Goal: Task Accomplishment & Management: Manage account settings

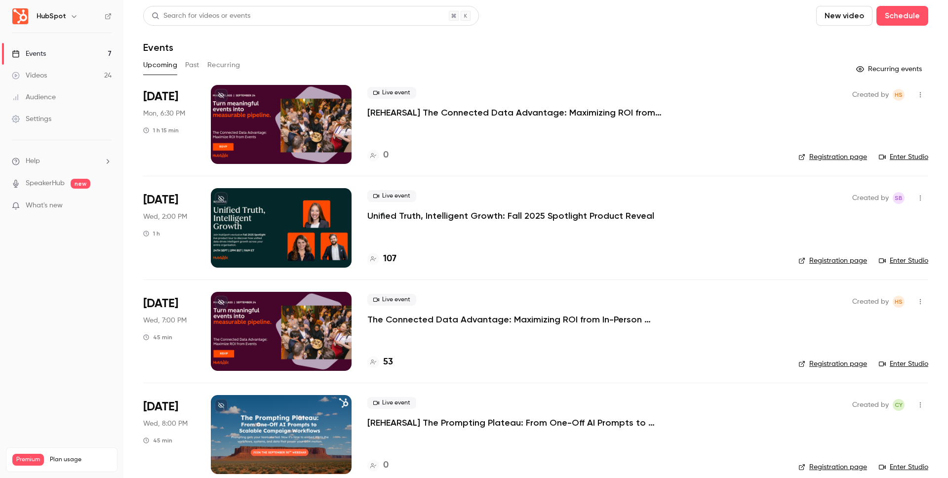
click at [519, 269] on li "[DATE] Wed, 2:00 PM 1 h Live event Unified Truth, Intelligent Growth: Fall 2025…" at bounding box center [535, 227] width 785 height 103
click at [193, 64] on button "Past" at bounding box center [192, 65] width 14 height 16
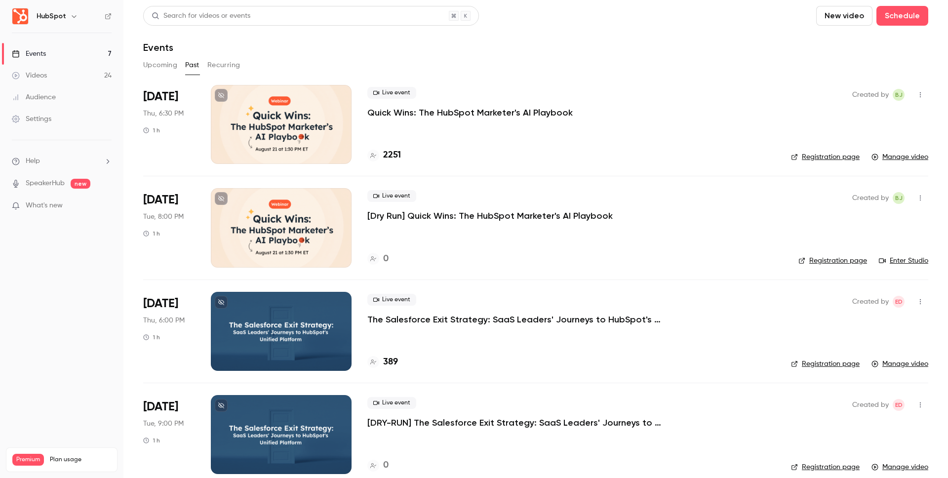
click at [171, 69] on button "Upcoming" at bounding box center [160, 65] width 34 height 16
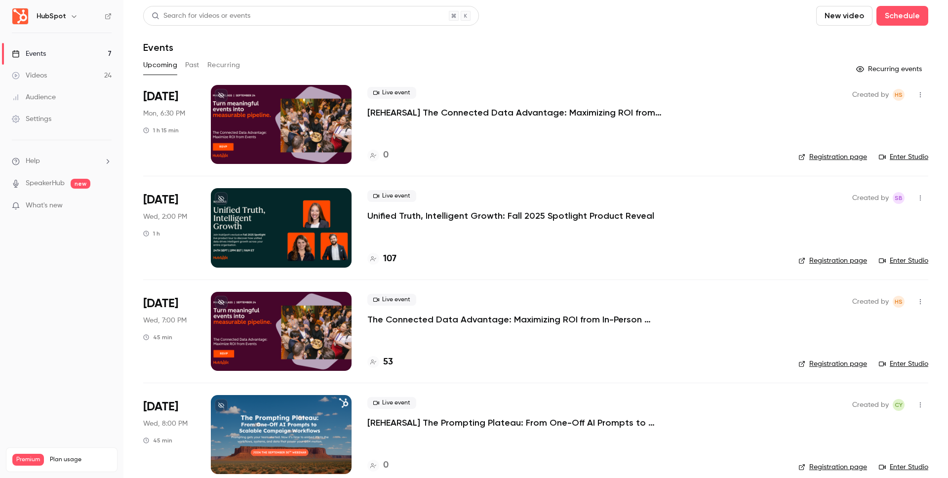
click at [484, 212] on p "Unified Truth, Intelligent Growth: Fall 2025 Spotlight Product Reveal" at bounding box center [510, 216] width 287 height 12
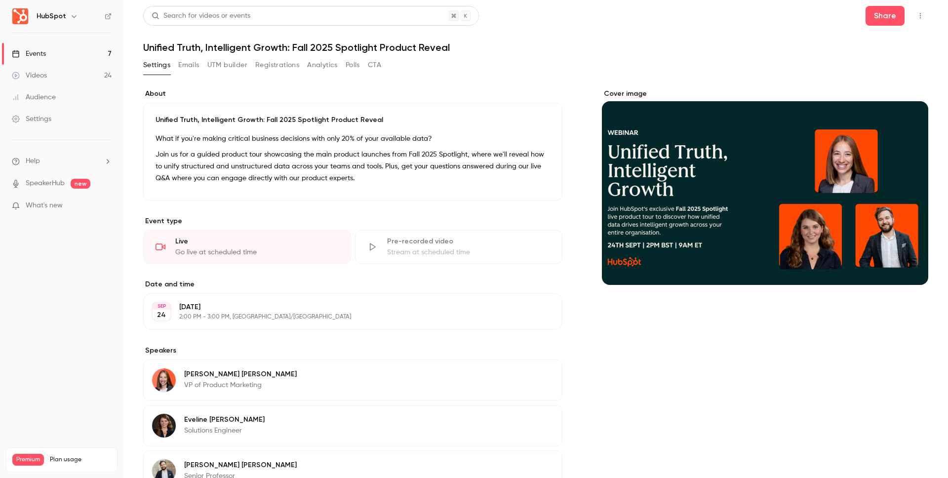
click at [298, 69] on button "Registrations" at bounding box center [277, 65] width 44 height 16
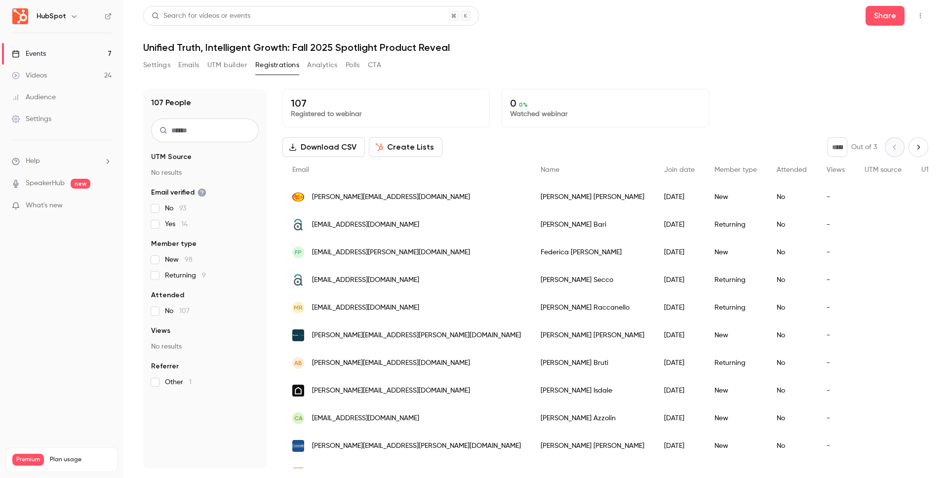
click at [154, 64] on button "Settings" at bounding box center [156, 65] width 27 height 16
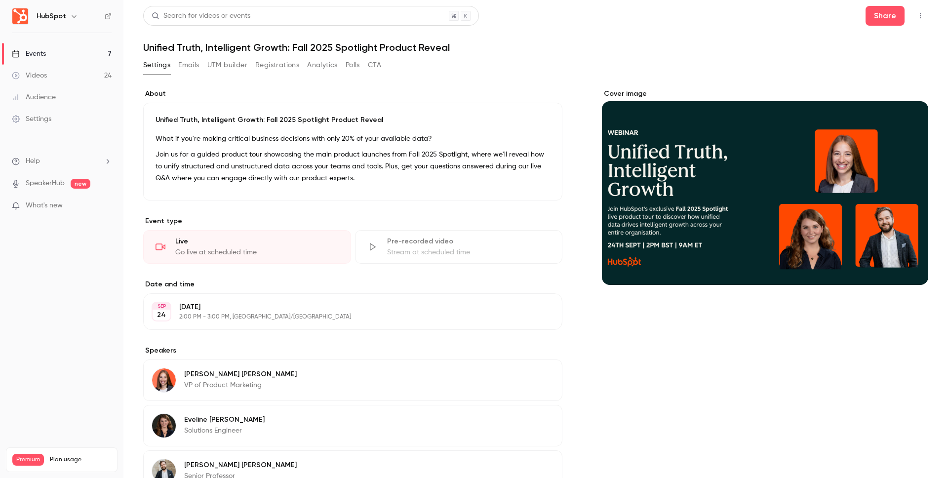
click at [196, 68] on button "Emails" at bounding box center [188, 65] width 21 height 16
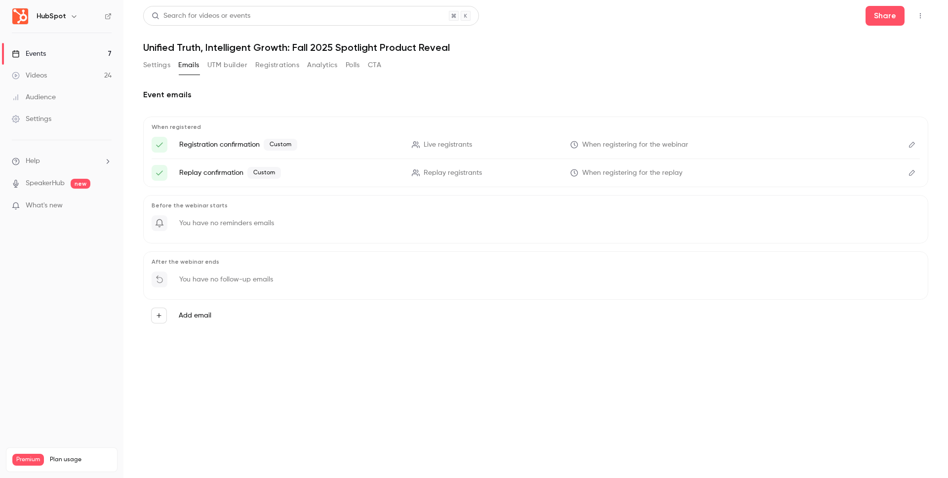
click at [255, 227] on p "You have no reminders emails" at bounding box center [226, 223] width 95 height 10
click at [256, 205] on p "Before the webinar starts" at bounding box center [536, 205] width 768 height 8
click at [161, 311] on button "Add email" at bounding box center [159, 316] width 16 height 16
click at [248, 288] on p "To event registrants" at bounding box center [243, 287] width 65 height 10
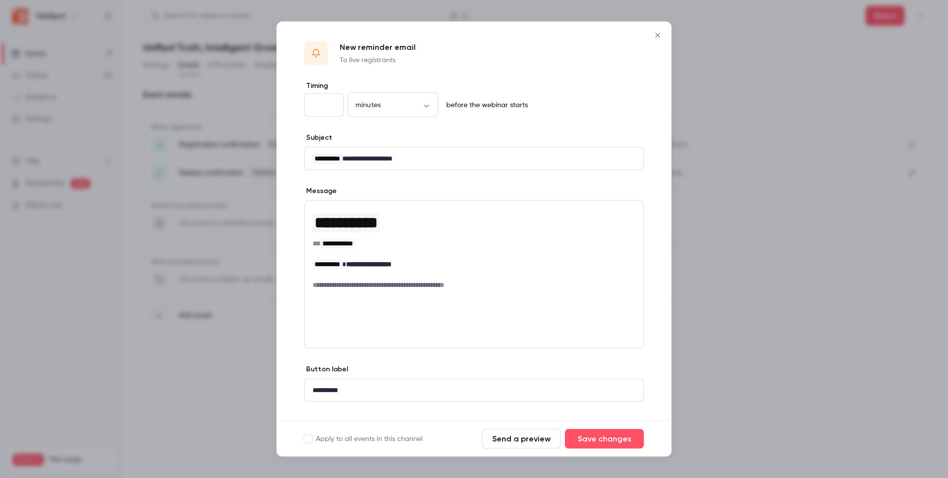
click at [658, 36] on icon "Close" at bounding box center [657, 35] width 4 height 4
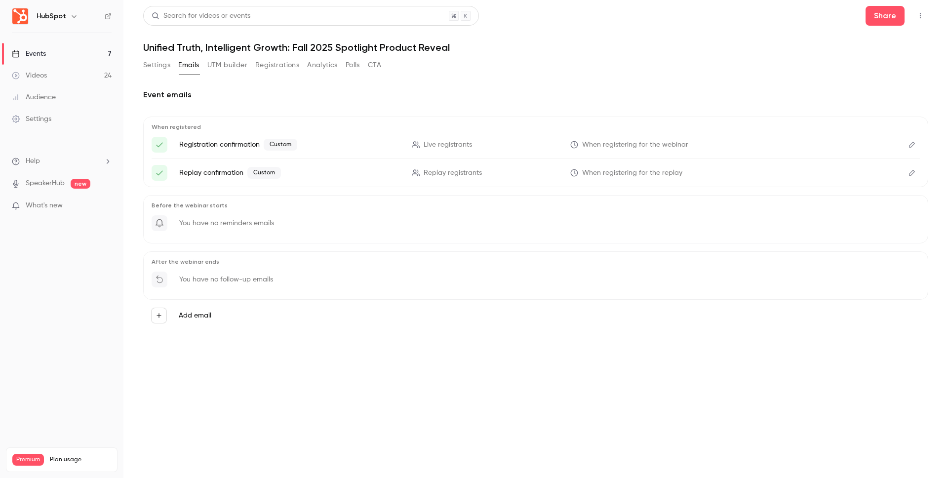
click at [244, 341] on div "Event emails When registered Registration confirmation Custom Live registrants …" at bounding box center [535, 214] width 785 height 274
click at [207, 319] on label "Add email" at bounding box center [195, 316] width 33 height 10
click at [167, 319] on button "Add email" at bounding box center [159, 316] width 16 height 16
click at [508, 366] on div at bounding box center [474, 239] width 948 height 478
click at [156, 312] on icon "button" at bounding box center [159, 315] width 7 height 7
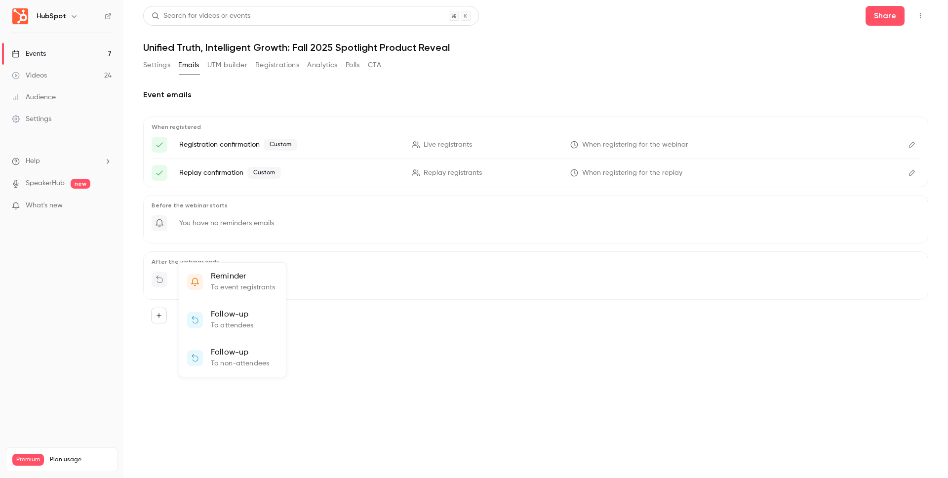
click at [382, 337] on div at bounding box center [474, 239] width 948 height 478
click at [156, 67] on button "Settings" at bounding box center [156, 65] width 27 height 16
